Goal: Task Accomplishment & Management: Complete application form

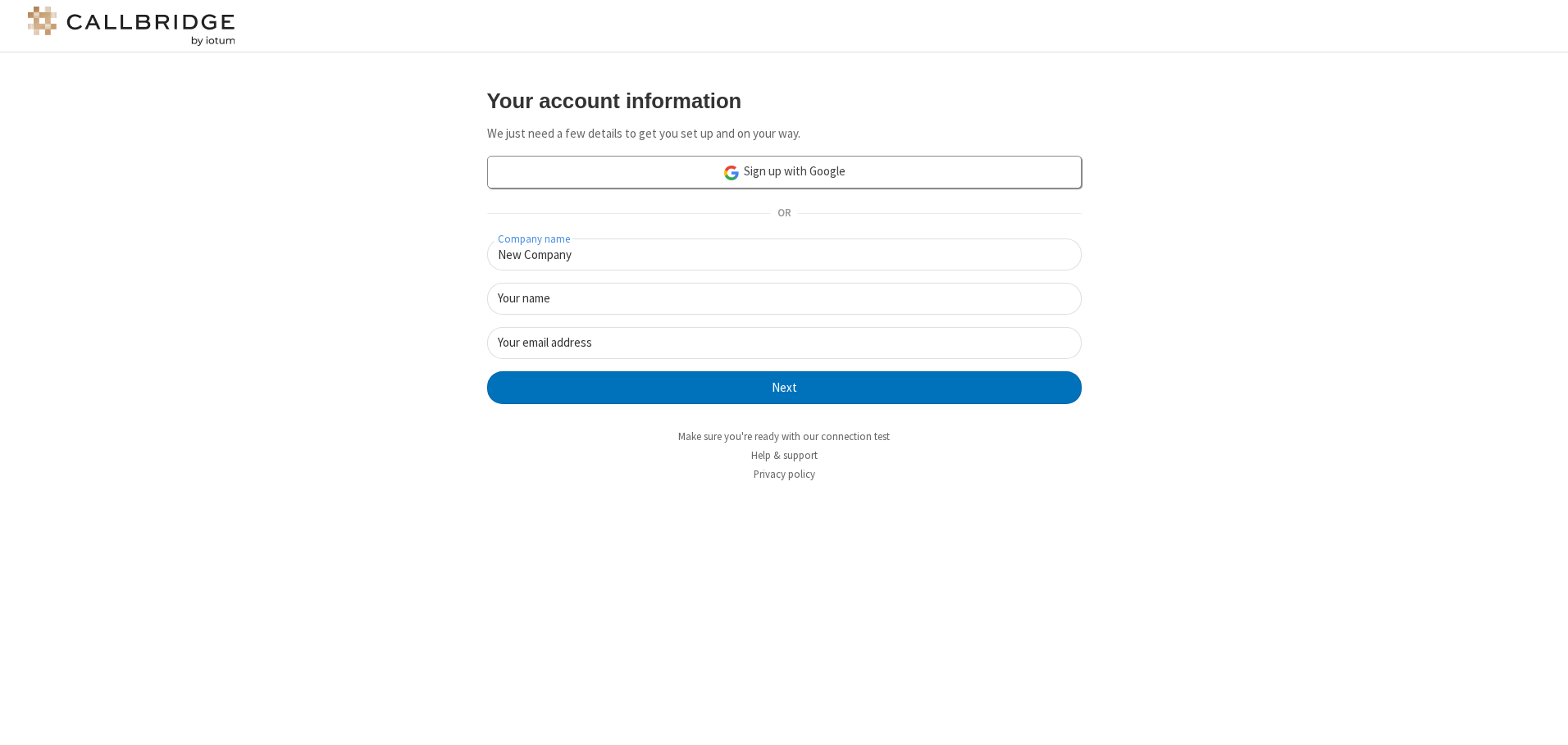
type input "New Company"
type input "New User"
type input "[EMAIL_ADDRESS][DOMAIN_NAME]"
click button "Next" at bounding box center [784, 388] width 595 height 33
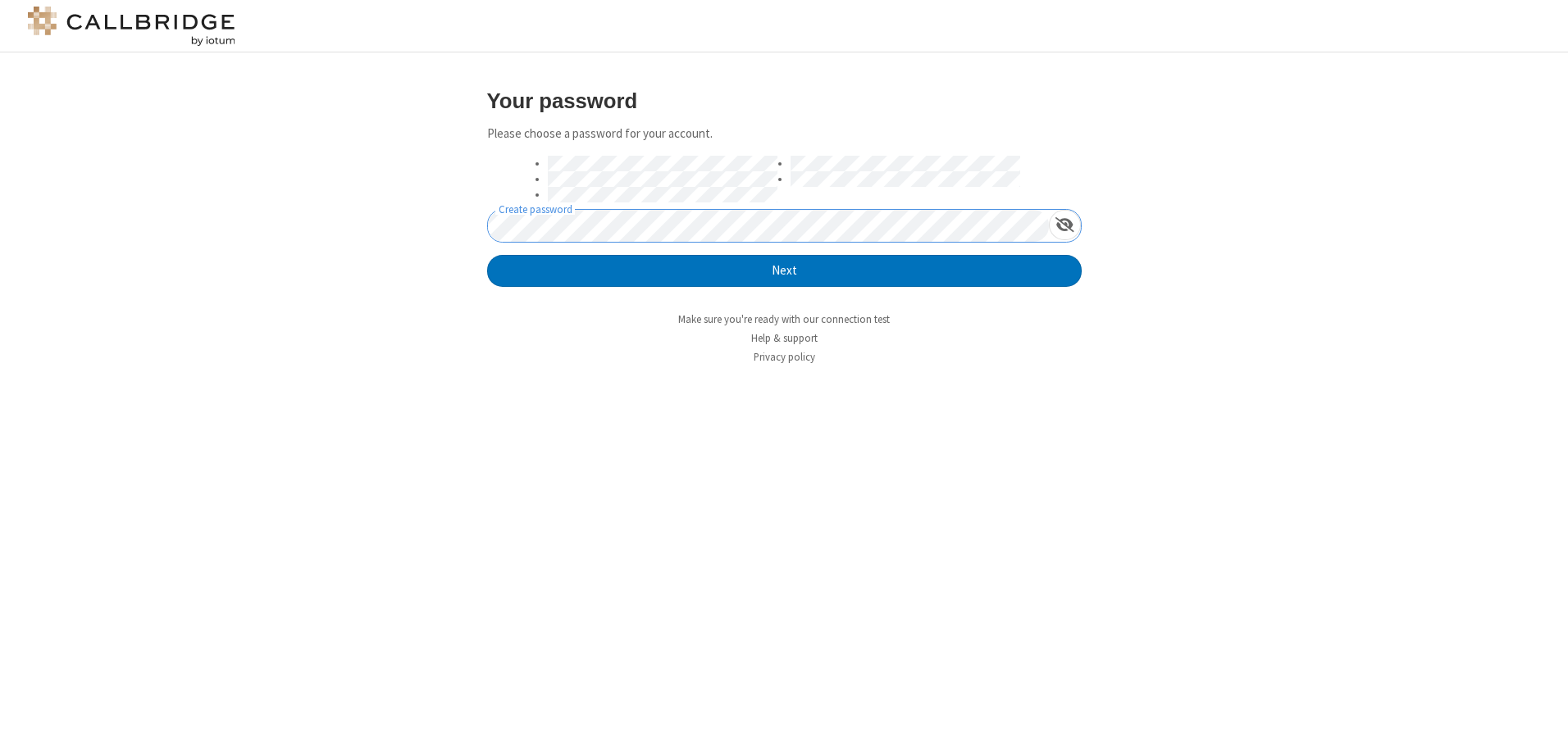
click at [487, 255] on button "Next" at bounding box center [784, 271] width 595 height 33
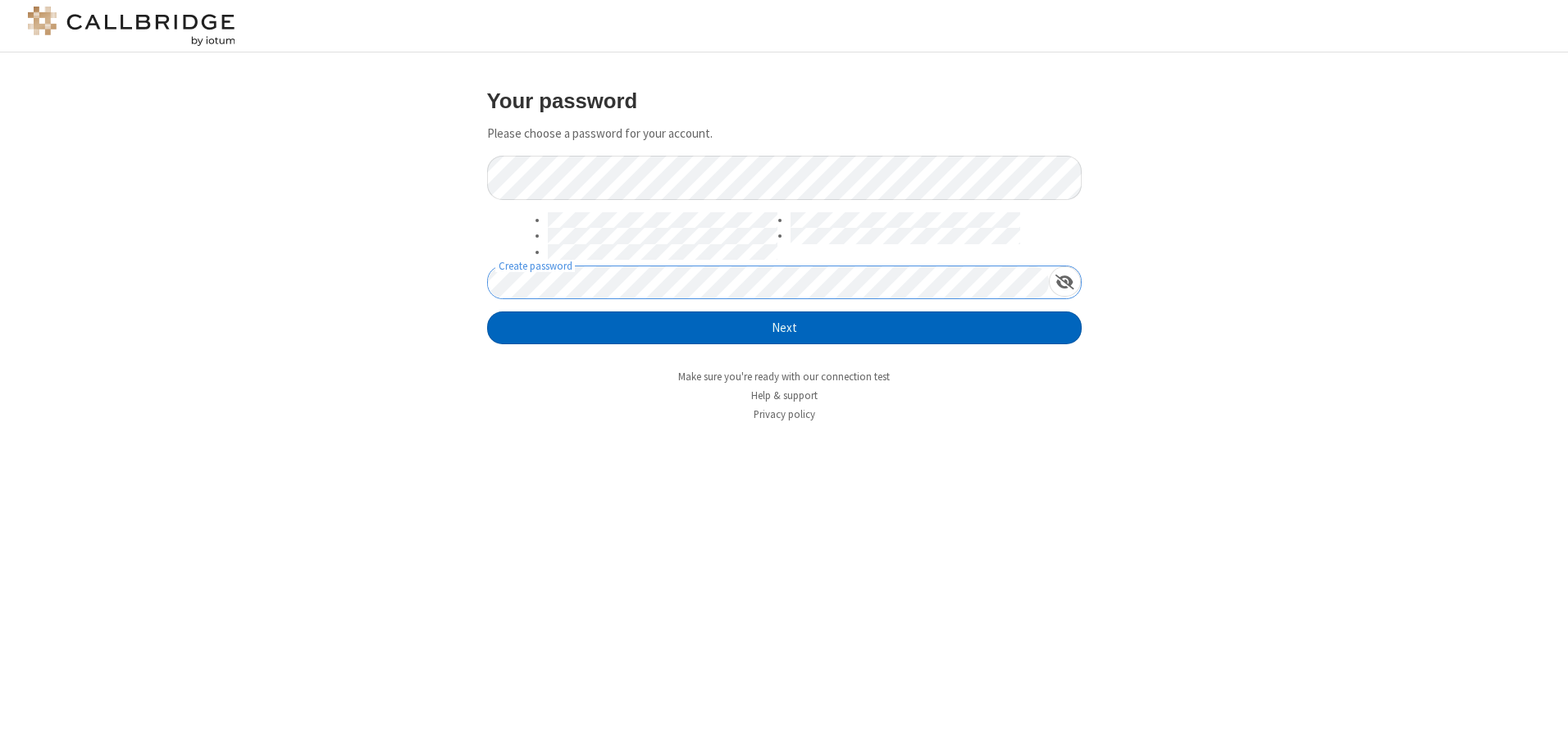
click at [784, 327] on button "Next" at bounding box center [784, 328] width 595 height 33
